Goal: Check status: Check status

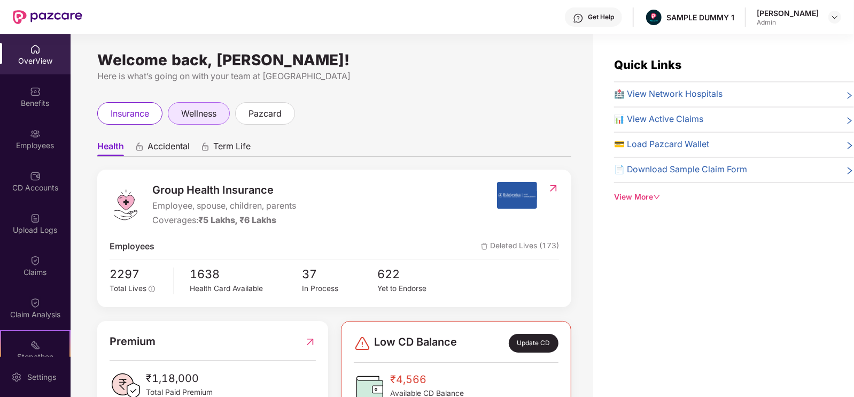
click at [198, 115] on span "wellness" at bounding box center [198, 113] width 35 height 13
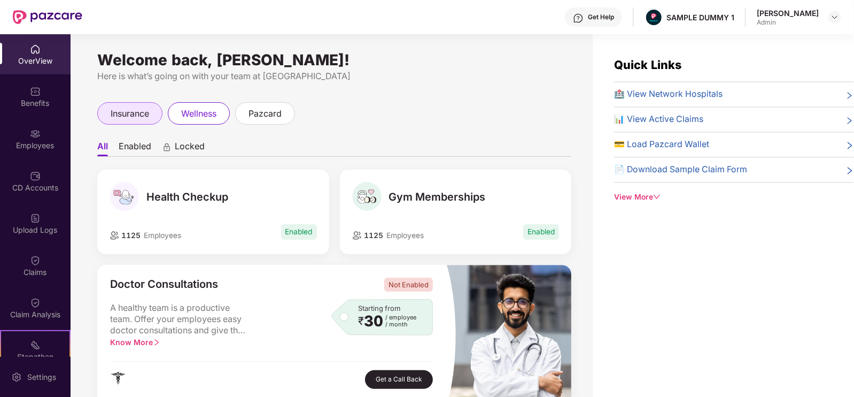
click at [144, 119] on span "insurance" at bounding box center [130, 113] width 38 height 13
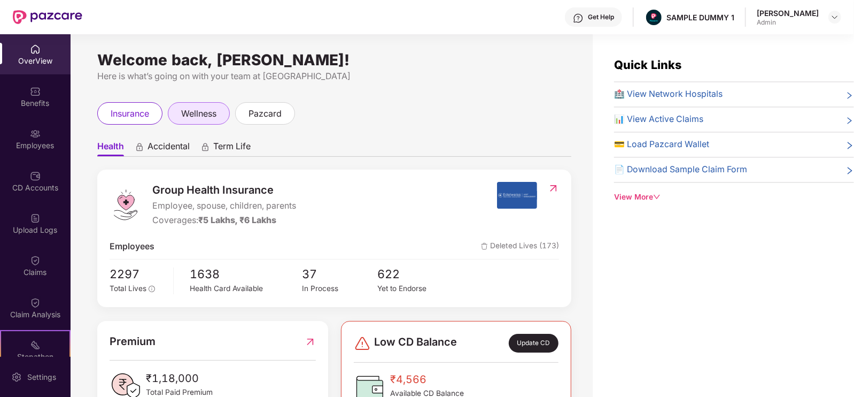
click at [208, 117] on span "wellness" at bounding box center [198, 113] width 35 height 13
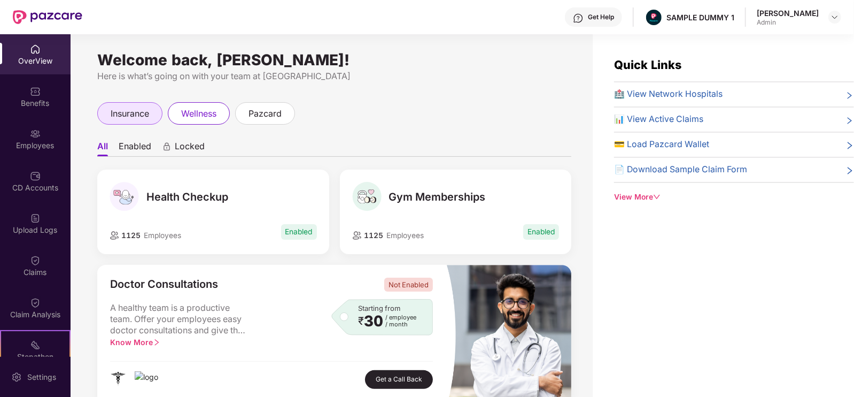
click at [130, 113] on span "insurance" at bounding box center [130, 113] width 38 height 13
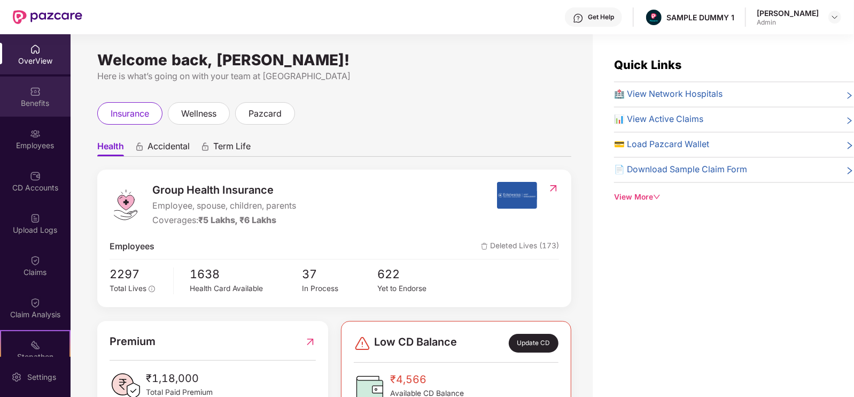
click at [22, 94] on div "Benefits" at bounding box center [35, 96] width 71 height 40
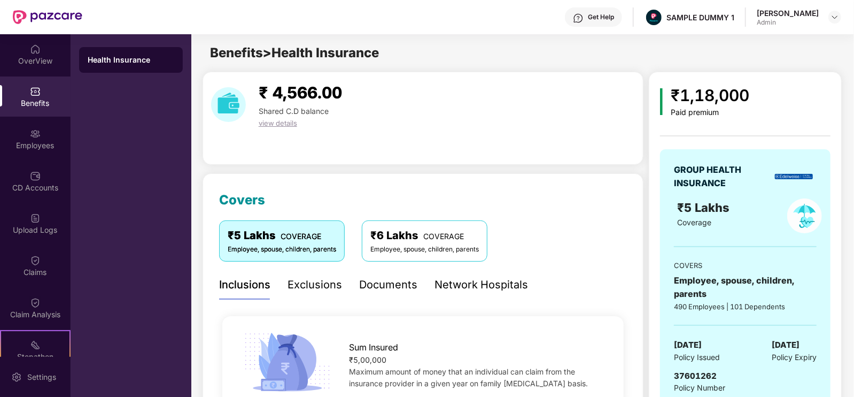
click at [326, 285] on div "Exclusions" at bounding box center [315, 284] width 55 height 17
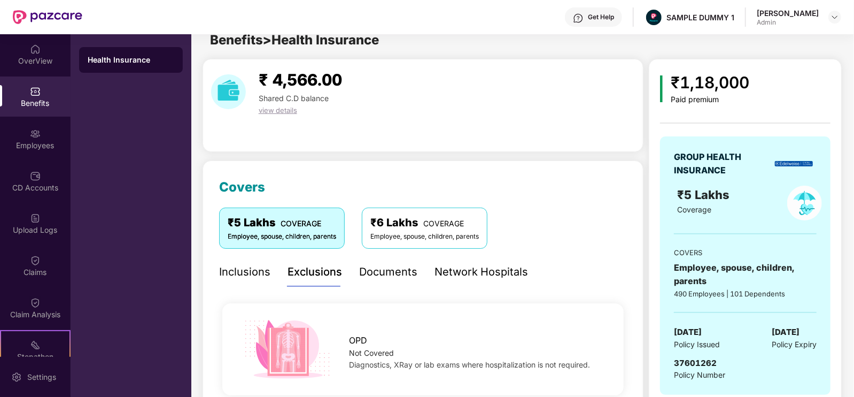
scroll to position [14, 0]
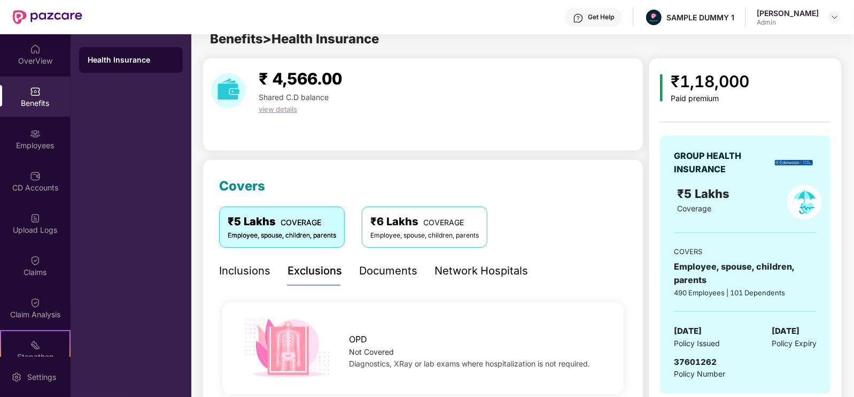
click at [390, 260] on div "Documents" at bounding box center [388, 270] width 58 height 29
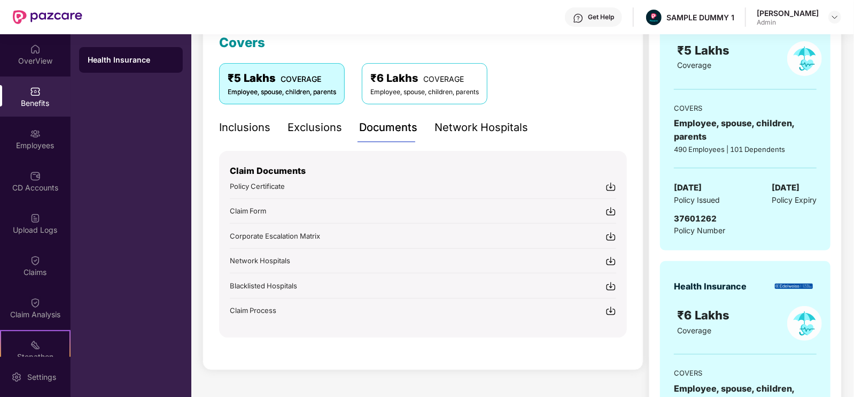
scroll to position [157, 0]
click at [319, 137] on div "Exclusions" at bounding box center [315, 127] width 55 height 29
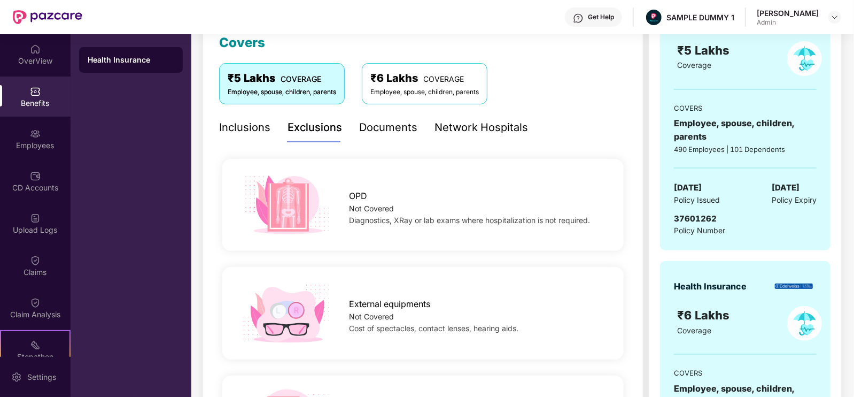
click at [261, 133] on div "Inclusions" at bounding box center [244, 127] width 51 height 17
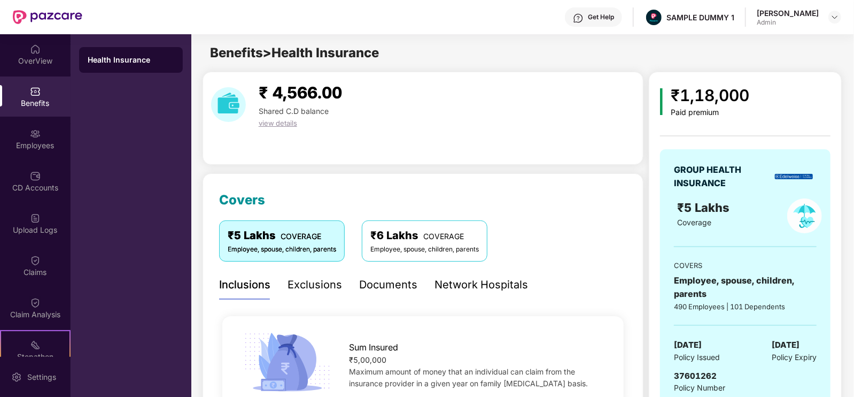
scroll to position [57, 0]
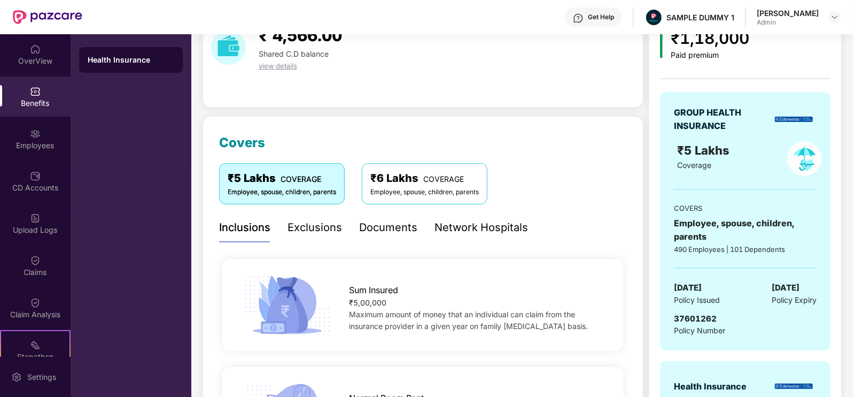
click at [461, 226] on div "Network Hospitals" at bounding box center [482, 227] width 94 height 17
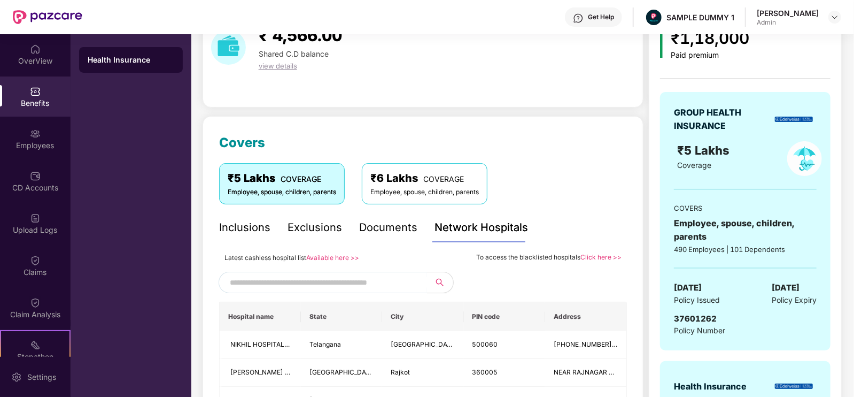
scroll to position [140, 0]
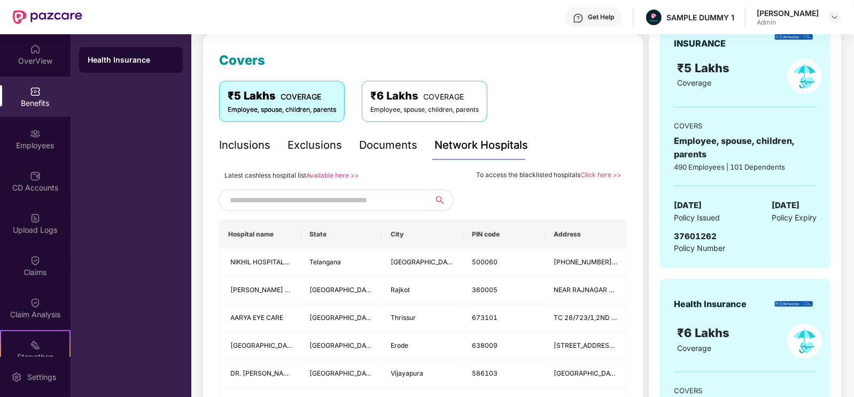
click at [315, 205] on input "text" at bounding box center [321, 200] width 183 height 16
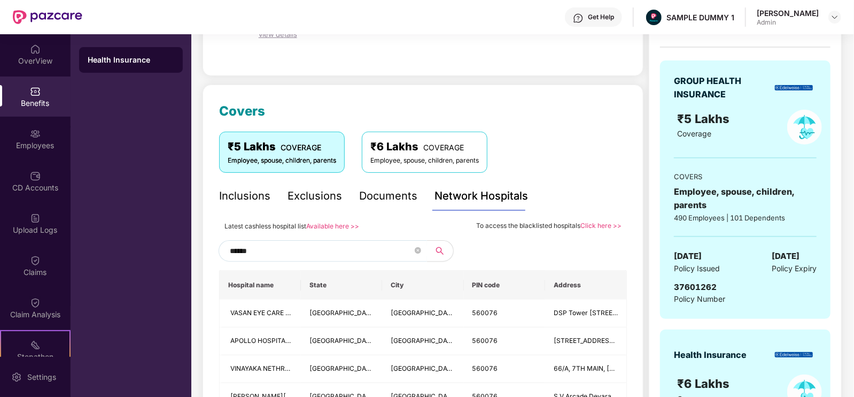
scroll to position [92, 0]
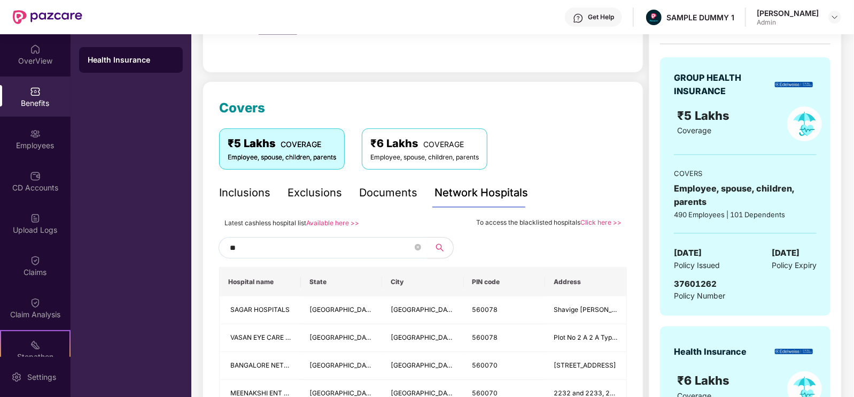
type input "*"
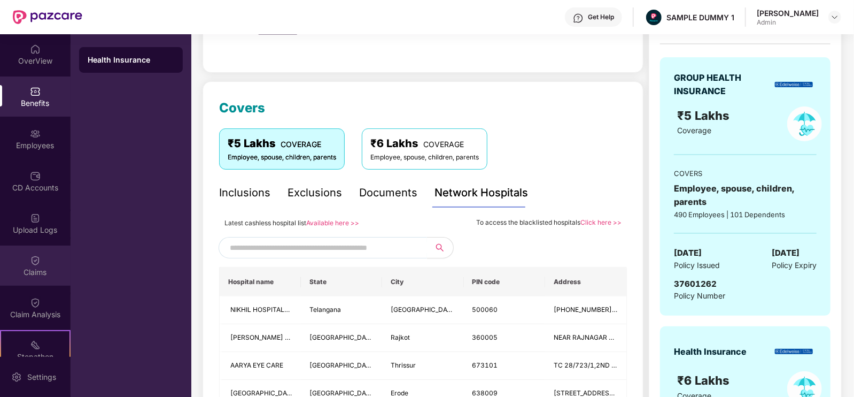
click at [43, 271] on div "Claims" at bounding box center [35, 272] width 71 height 11
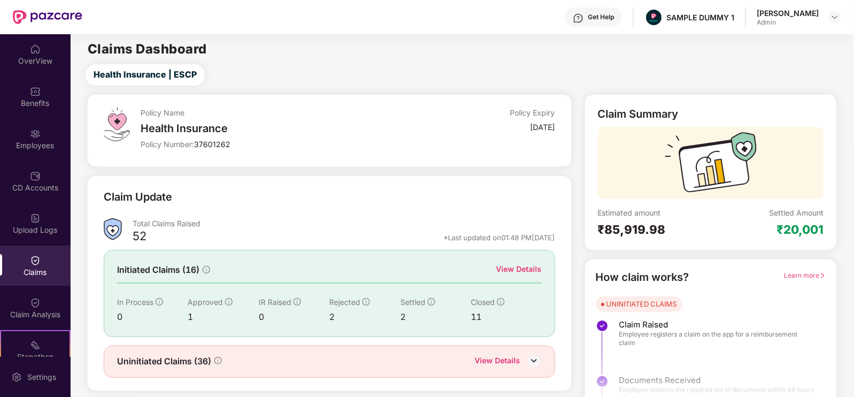
scroll to position [21, 0]
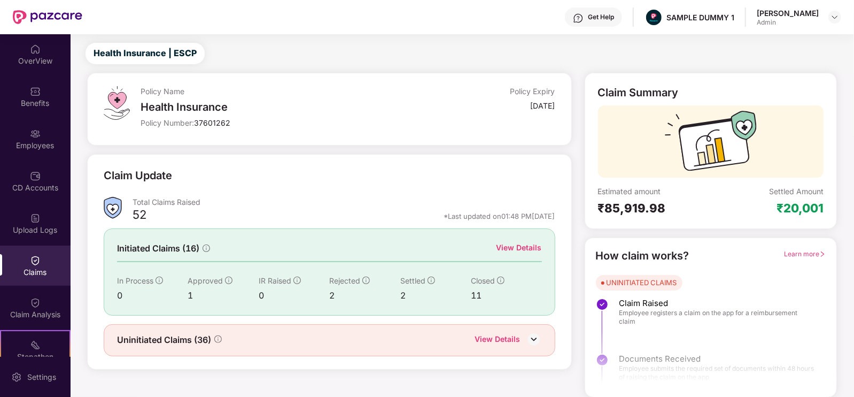
click at [506, 249] on div "View Details" at bounding box center [519, 248] width 45 height 12
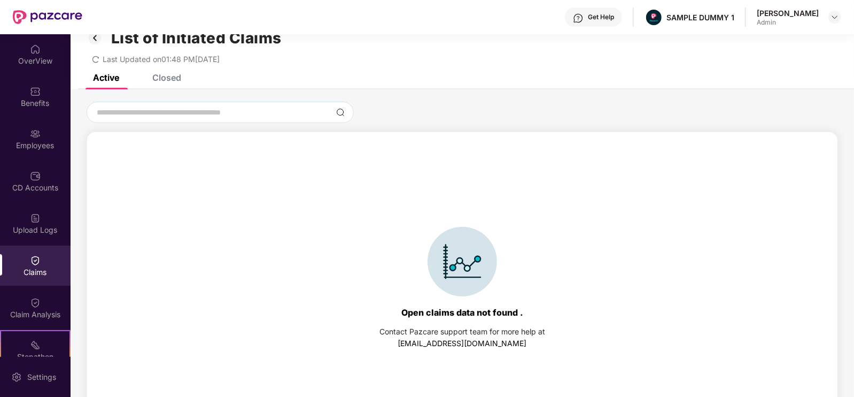
click at [175, 74] on div "Closed" at bounding box center [166, 77] width 29 height 11
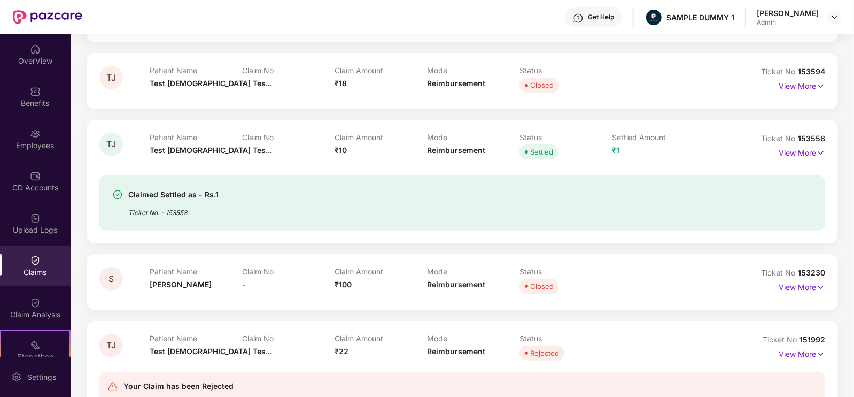
scroll to position [181, 0]
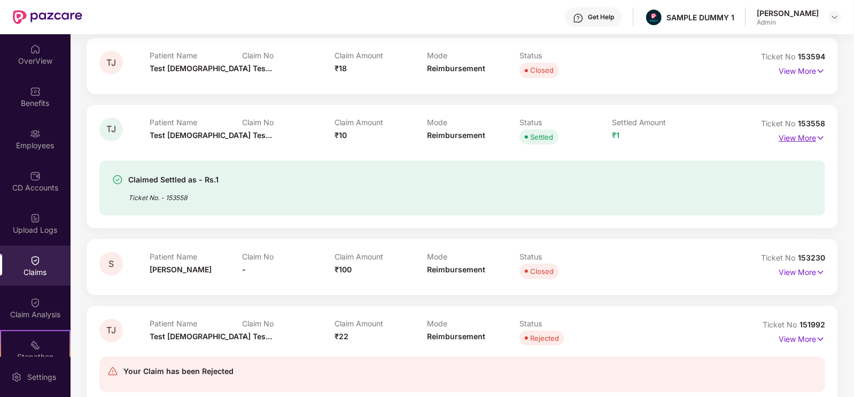
click at [804, 140] on p "View More" at bounding box center [802, 136] width 47 height 14
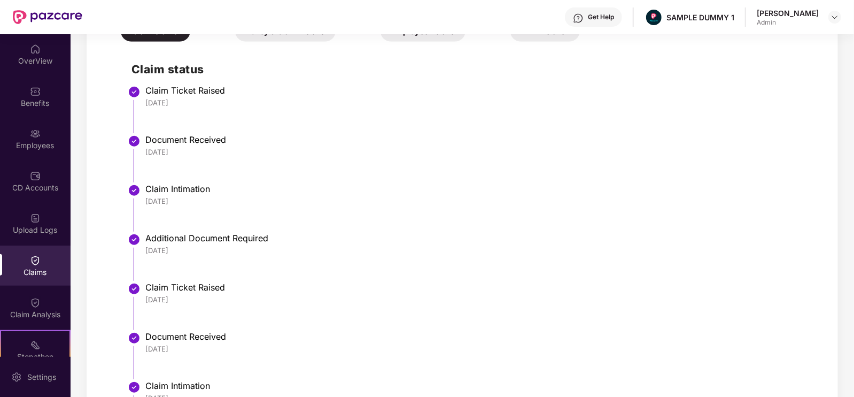
scroll to position [450, 0]
drag, startPoint x: 149, startPoint y: 189, endPoint x: 223, endPoint y: 191, distance: 74.9
click at [223, 191] on div "Claim Intimation" at bounding box center [479, 187] width 669 height 11
drag, startPoint x: 136, startPoint y: 203, endPoint x: 214, endPoint y: 210, distance: 77.8
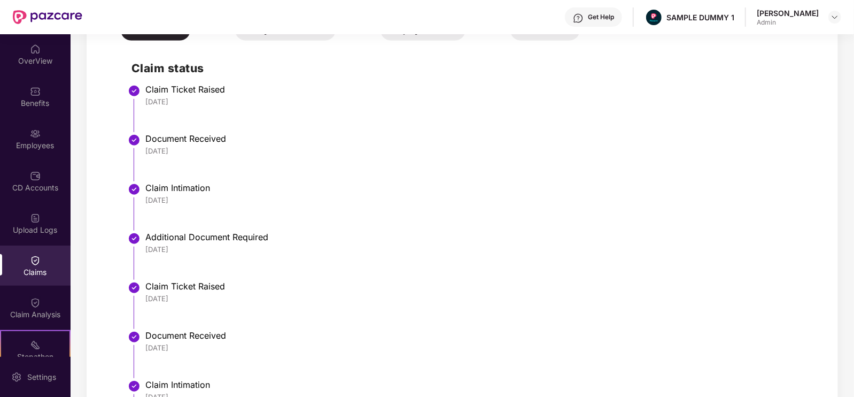
click at [214, 210] on li "Claim Intimation 26 Jun 2025" at bounding box center [473, 210] width 683 height 49
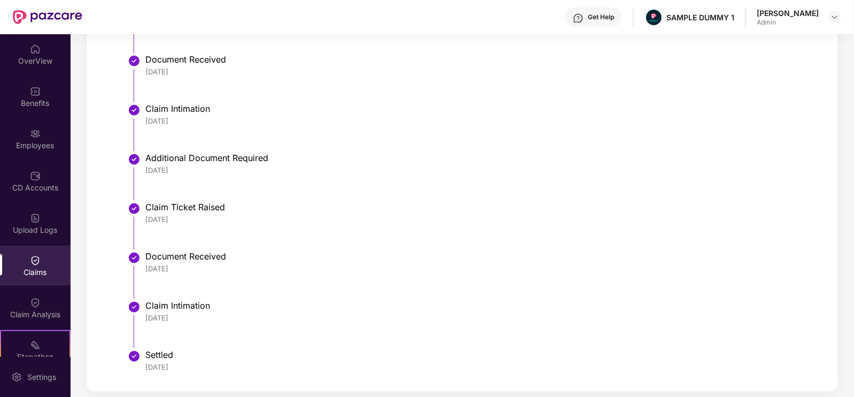
scroll to position [541, 0]
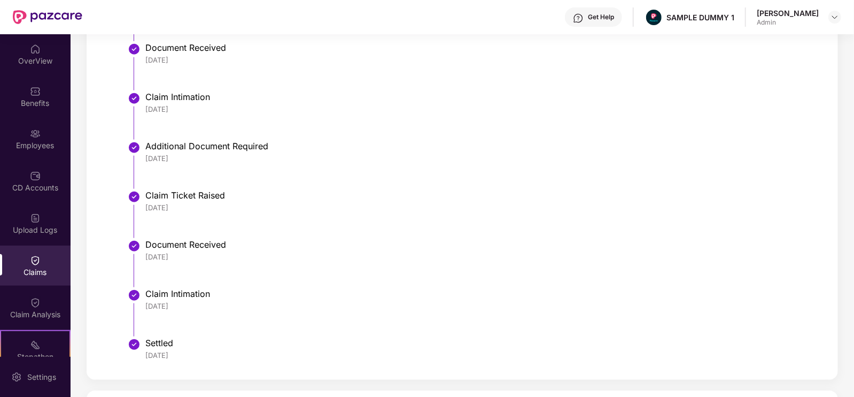
drag, startPoint x: 141, startPoint y: 244, endPoint x: 235, endPoint y: 251, distance: 94.9
click at [235, 251] on li "Document Received 26 Jun 2025" at bounding box center [473, 267] width 683 height 49
click at [215, 246] on div "Document Received" at bounding box center [479, 244] width 669 height 11
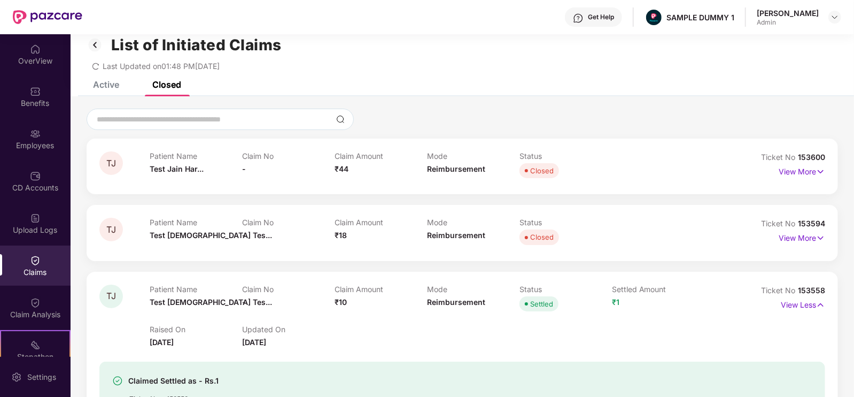
scroll to position [0, 0]
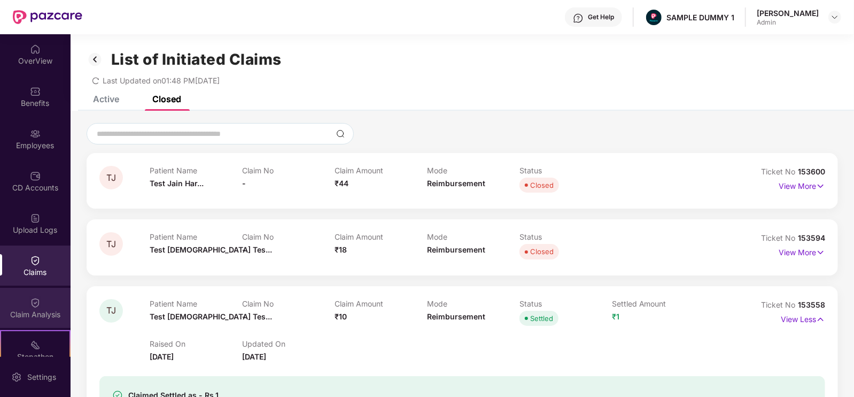
click at [44, 315] on div "Claim Analysis" at bounding box center [35, 314] width 71 height 11
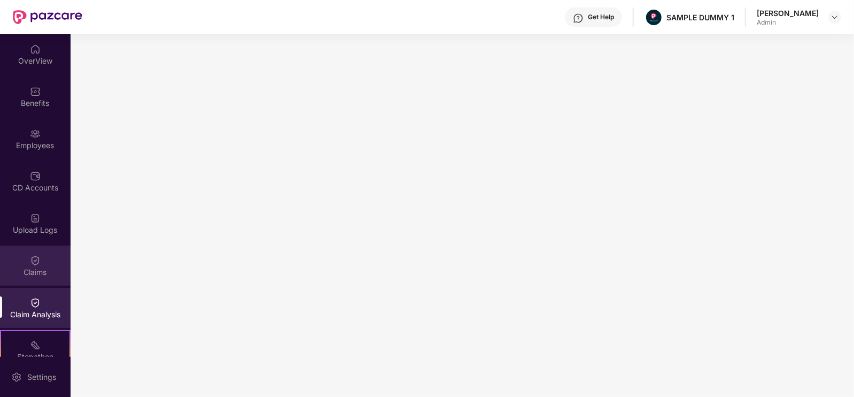
scroll to position [142, 0]
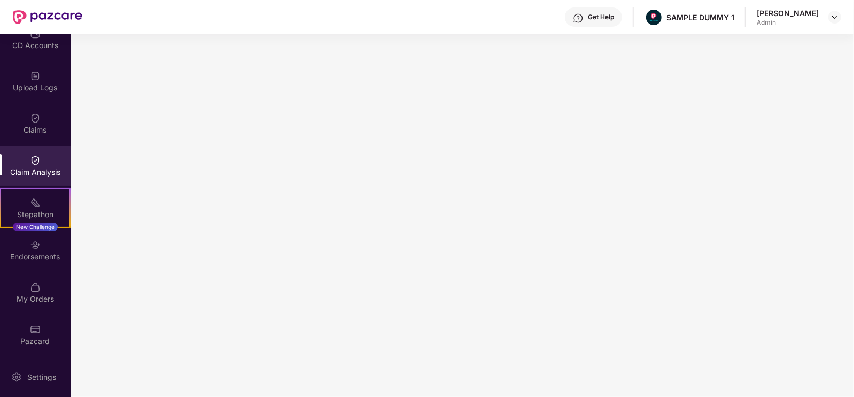
click at [614, 16] on div "Get Help" at bounding box center [601, 17] width 26 height 9
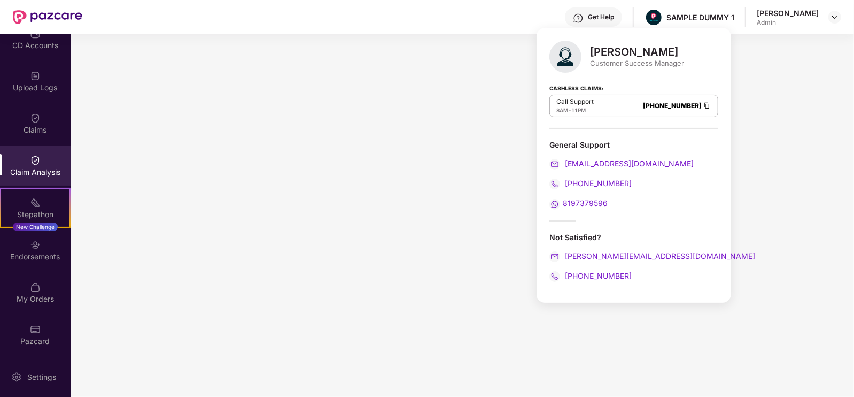
click at [614, 16] on div "Get Help" at bounding box center [601, 17] width 26 height 9
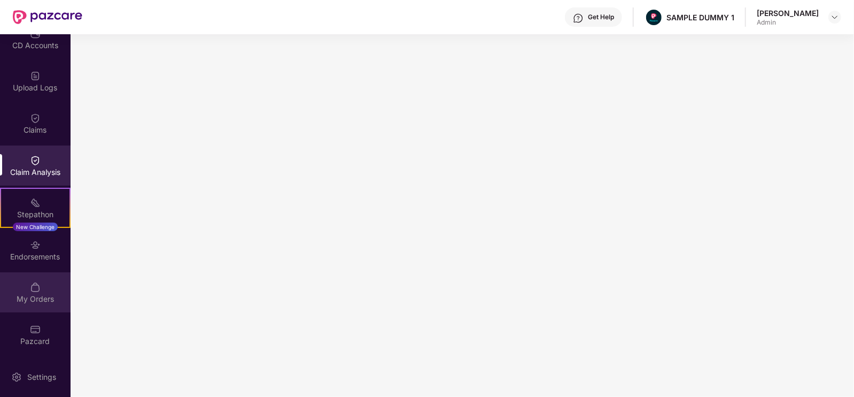
click at [29, 303] on div "My Orders" at bounding box center [35, 299] width 71 height 11
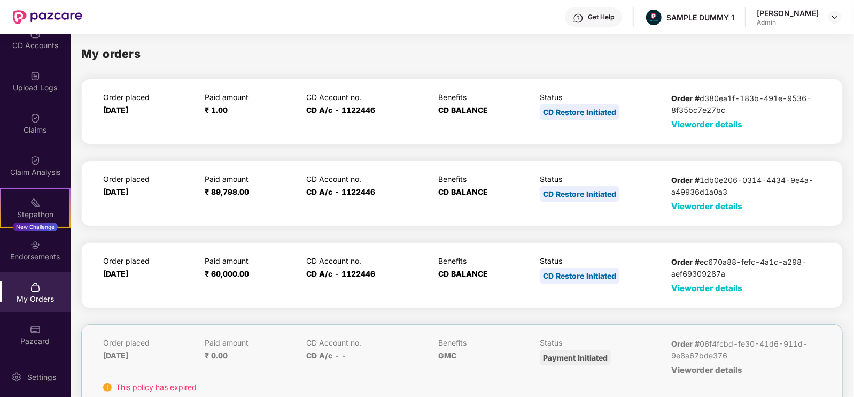
click at [688, 128] on span "View order details" at bounding box center [707, 124] width 71 height 10
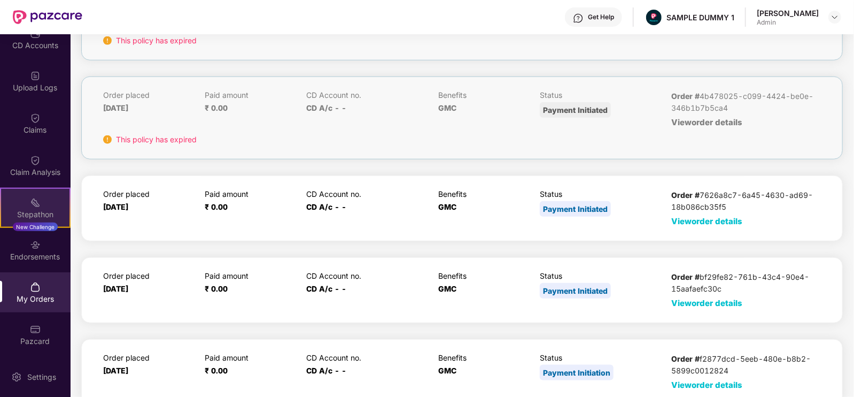
scroll to position [693, 0]
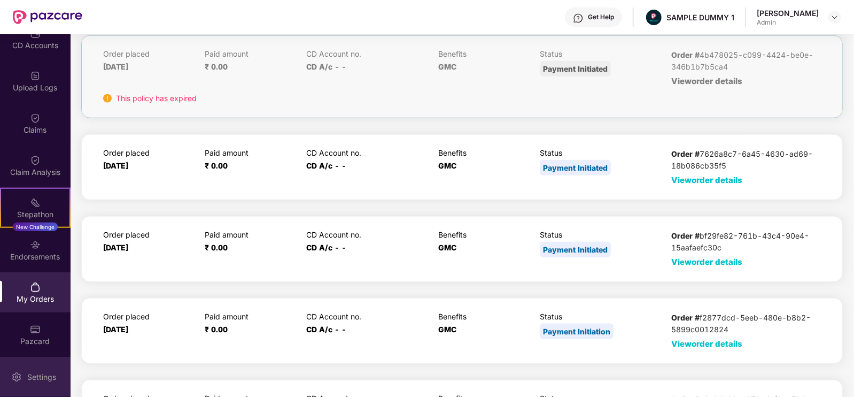
click at [40, 381] on div "Settings" at bounding box center [41, 377] width 35 height 11
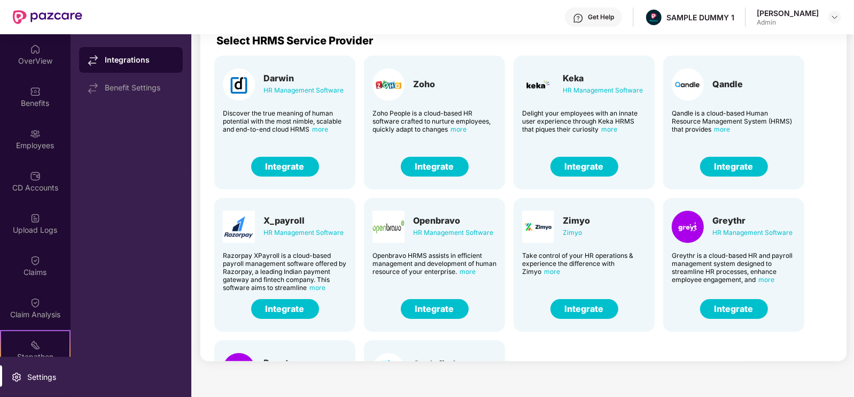
scroll to position [112, 0]
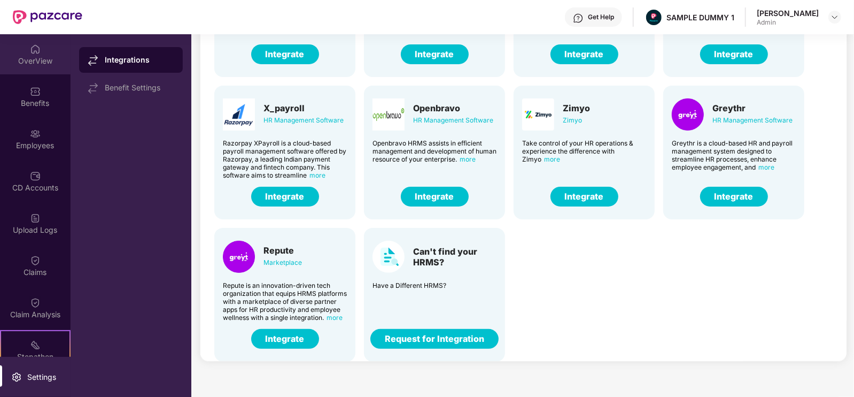
click at [38, 65] on div "OverView" at bounding box center [35, 61] width 71 height 11
